Goal: Check status: Check status

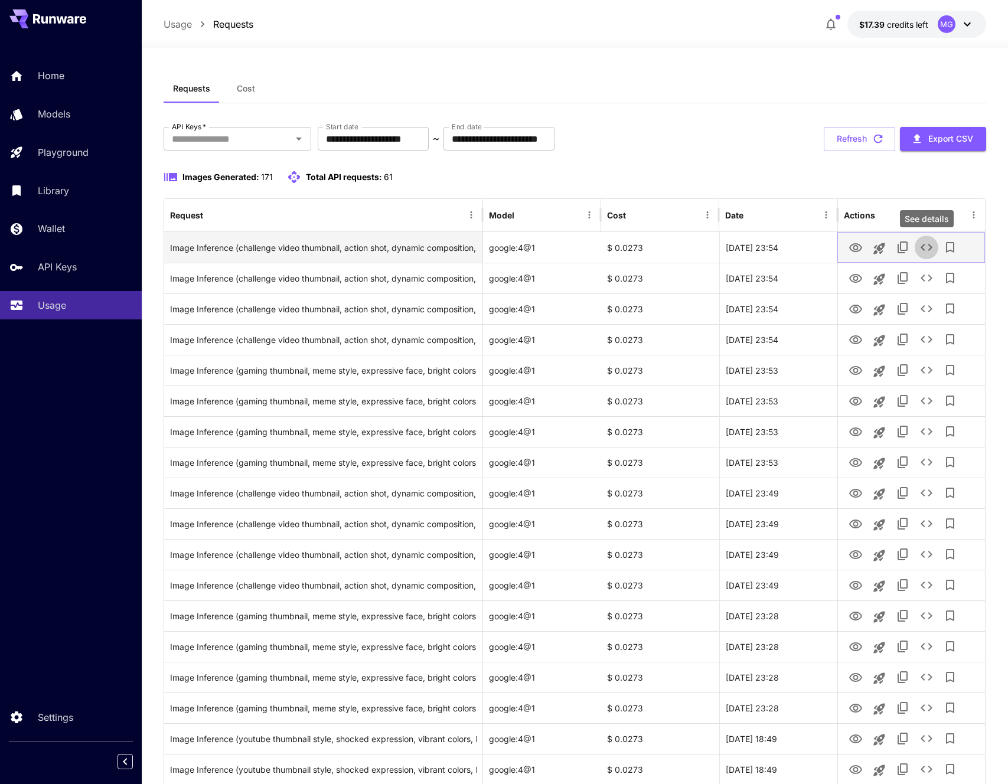
click at [926, 247] on icon "See details" at bounding box center [926, 247] width 14 height 14
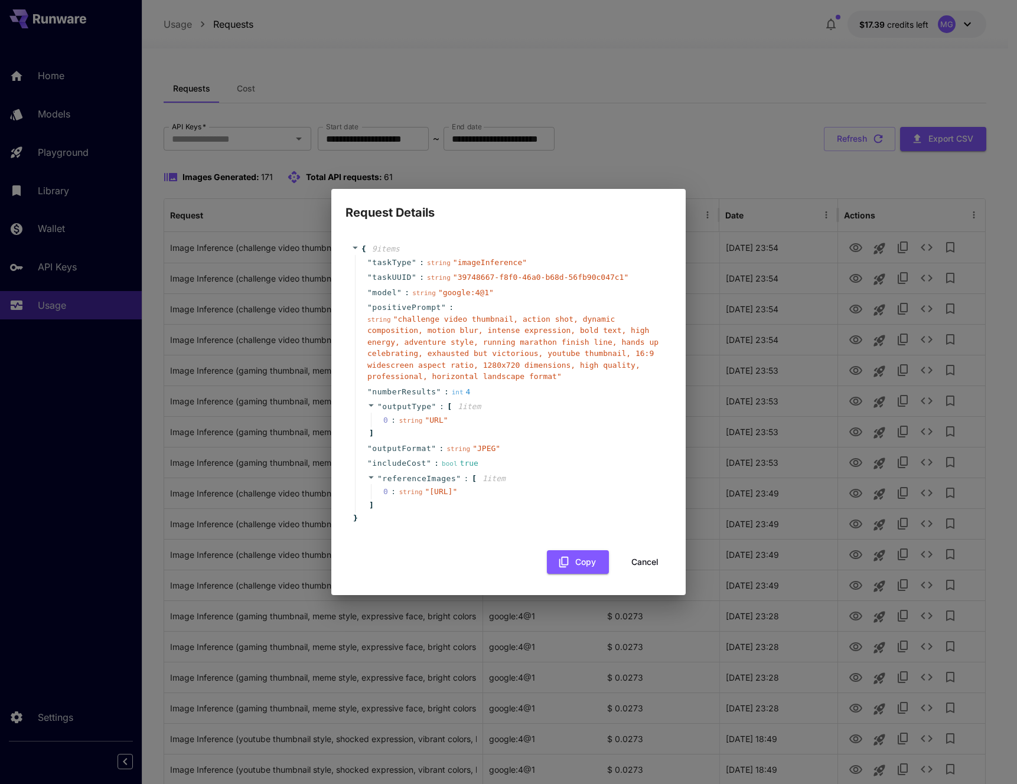
click at [629, 566] on button "Cancel" at bounding box center [644, 562] width 53 height 24
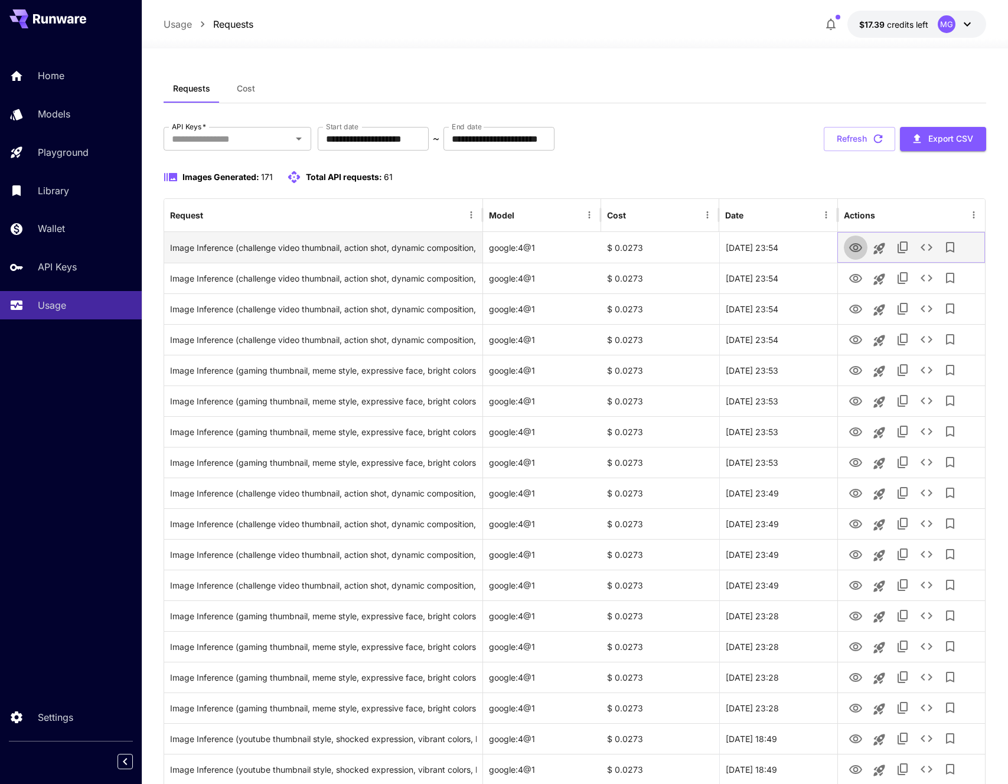
click at [853, 254] on icon "View Image" at bounding box center [855, 248] width 14 height 14
click at [854, 251] on icon "View Image" at bounding box center [855, 247] width 13 height 9
click at [928, 250] on icon "See details" at bounding box center [926, 247] width 12 height 7
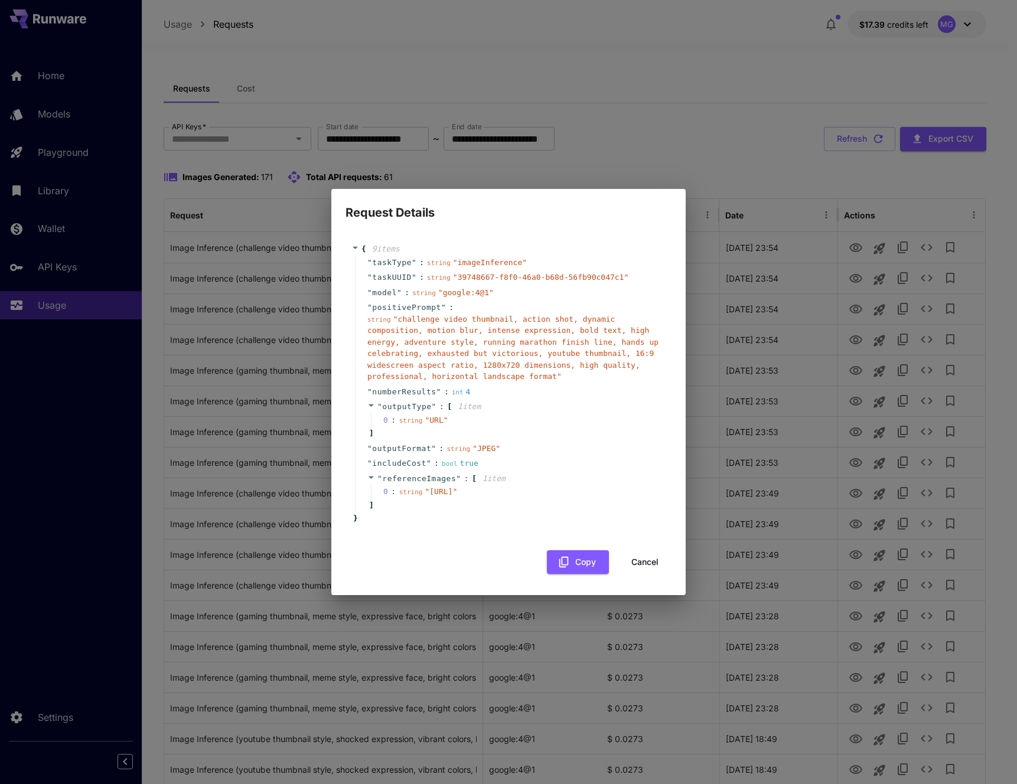
click at [762, 265] on div "Request Details { 9 item s " taskType " : string " imageInference " " taskUUID …" at bounding box center [508, 392] width 1017 height 784
click at [636, 569] on button "Cancel" at bounding box center [644, 562] width 53 height 24
